Goal: Transaction & Acquisition: Purchase product/service

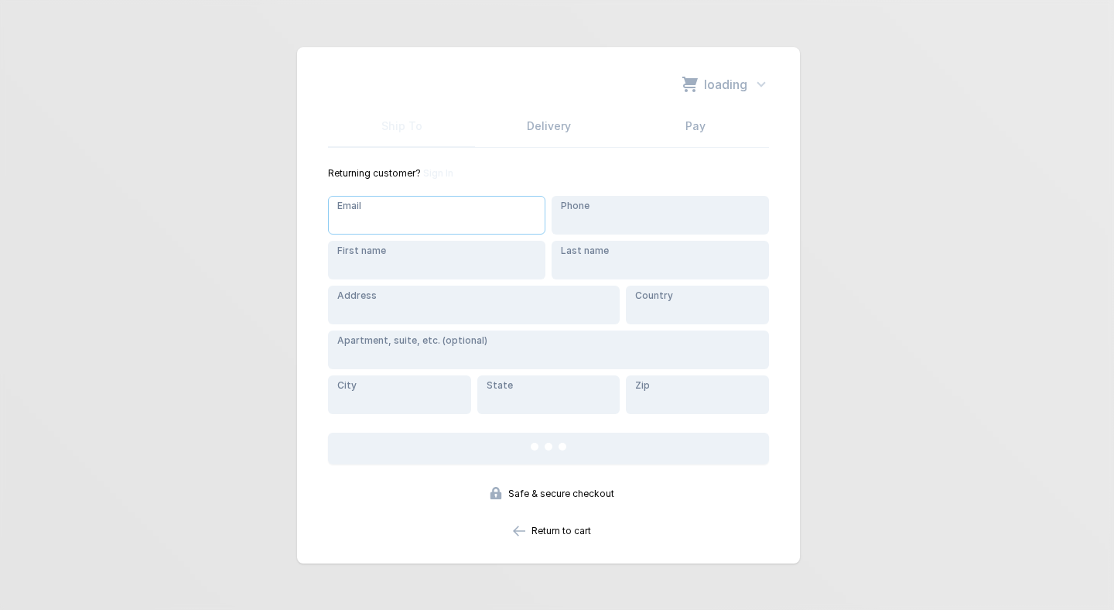
click at [426, 224] on input "Email" at bounding box center [436, 215] width 217 height 39
type input "[PERSON_NAME][EMAIL_ADDRESS][DOMAIN_NAME]"
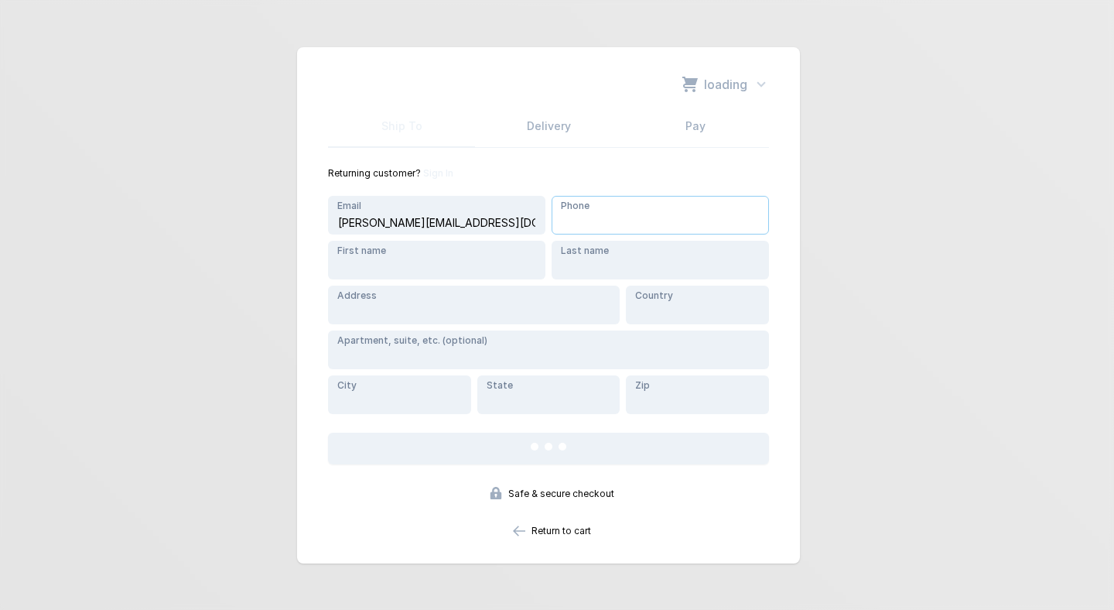
click at [613, 219] on input "Phone" at bounding box center [660, 215] width 217 height 39
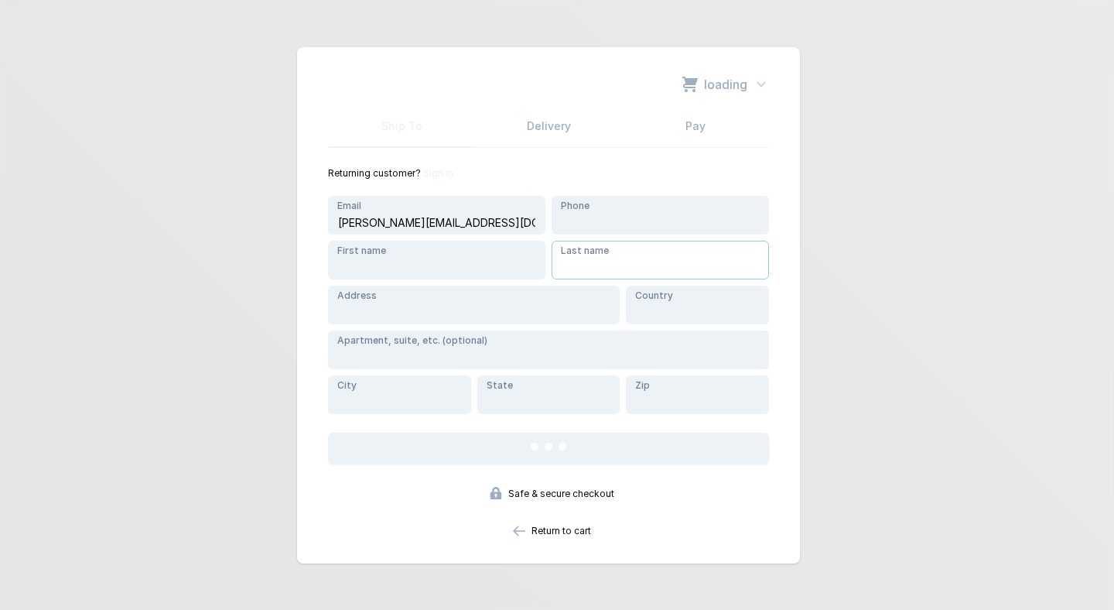
click at [617, 252] on input "Last name" at bounding box center [660, 260] width 217 height 39
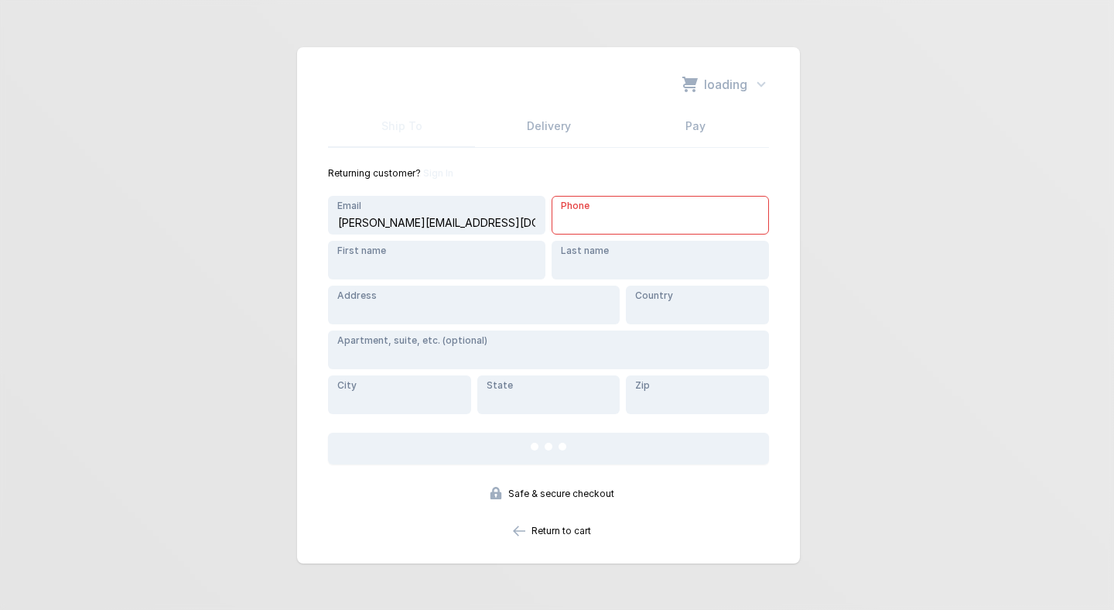
type input "115122722323"
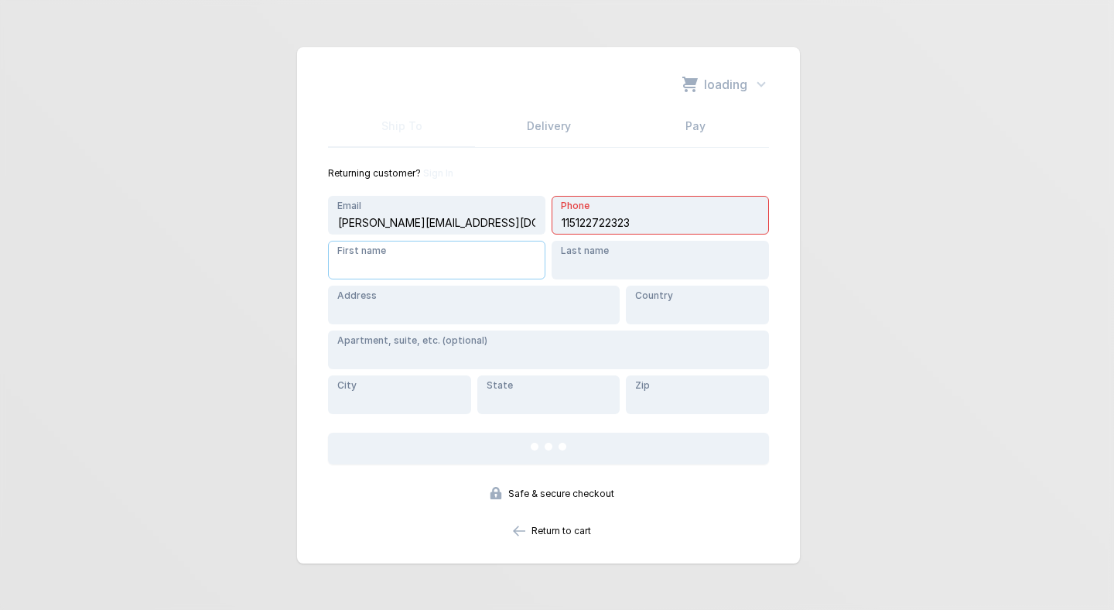
type input "[PERSON_NAME]"
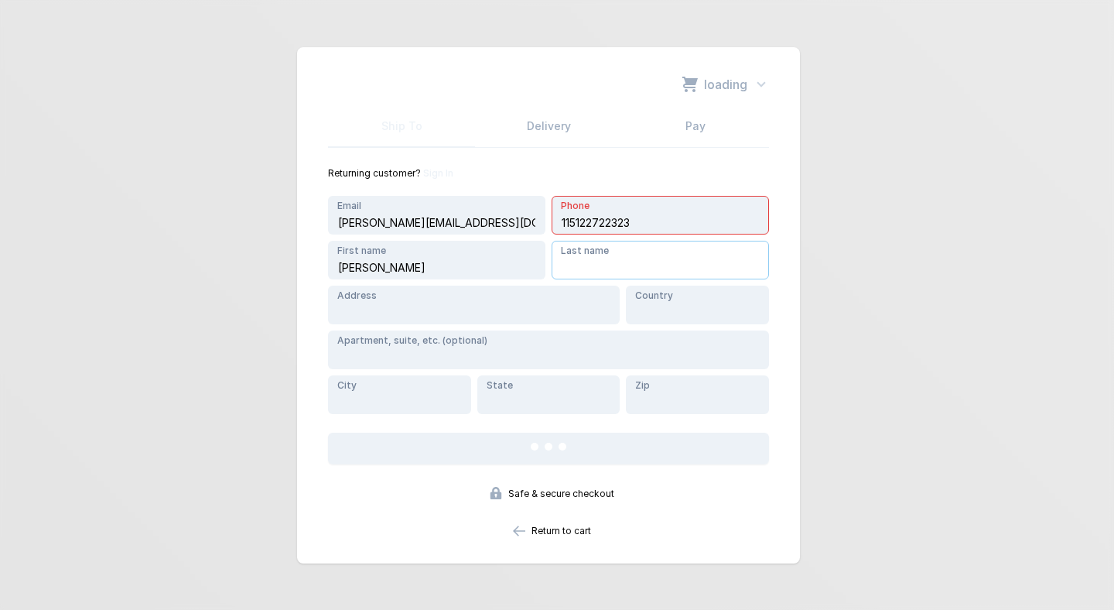
type input "[PERSON_NAME]"
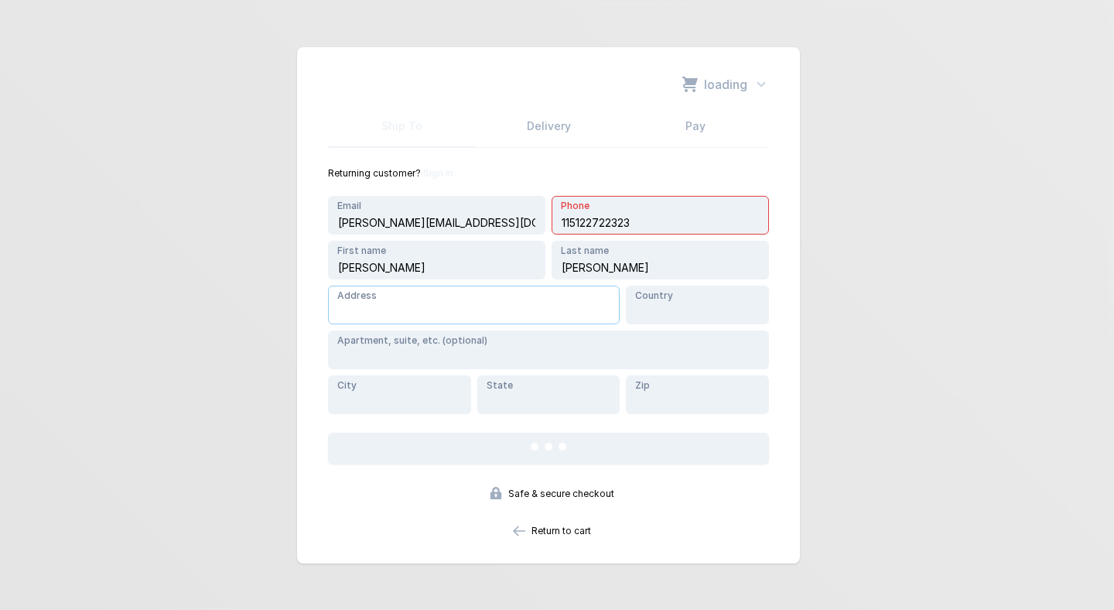
type input "[STREET_ADDRESS][PERSON_NAME]"
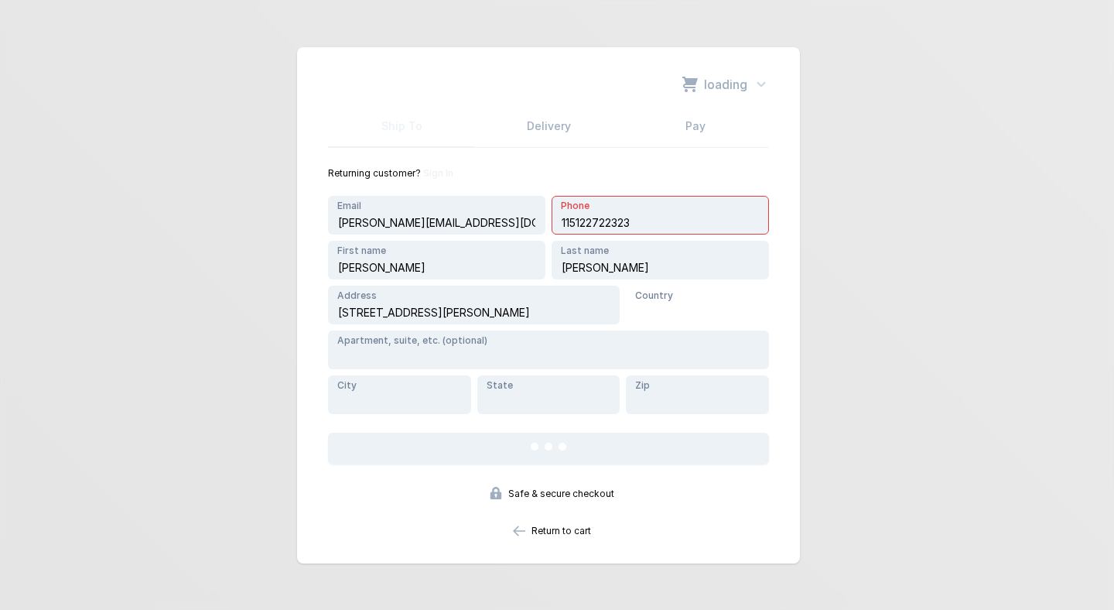
type input "[GEOGRAPHIC_DATA]"
type input "Austin"
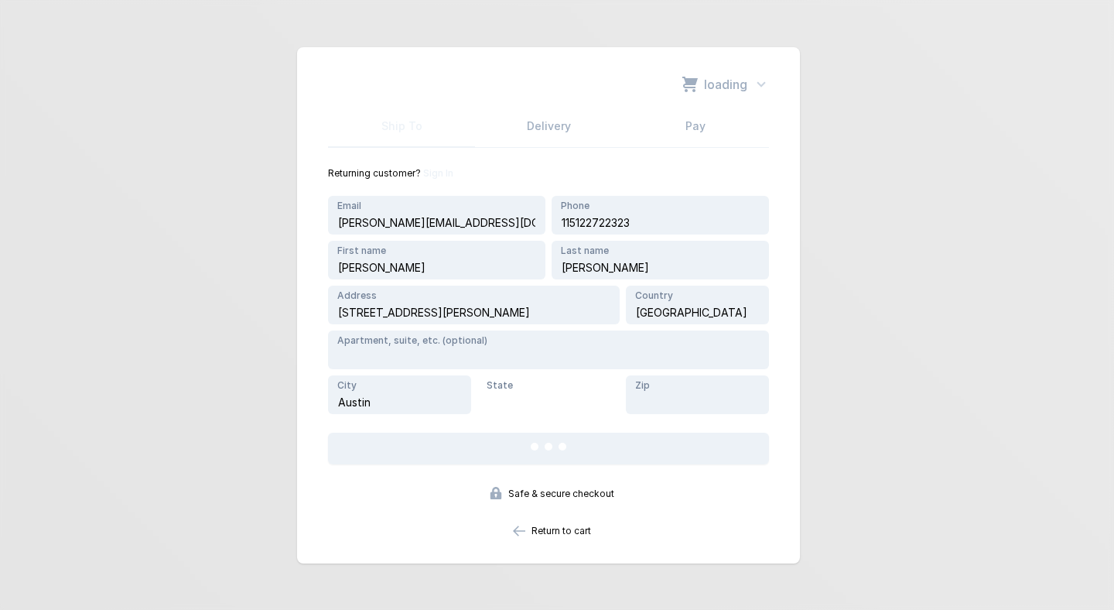
type input "[US_STATE]"
type input "78758"
click at [716, 83] on span "loading" at bounding box center [725, 84] width 43 height 19
click at [807, 140] on div "loading 1 of ( 0.00 ea) Subtotal: 0.00 Grand Total: 0.00 Ship To Delivery Pay R…" at bounding box center [557, 305] width 520 height 516
